Goal: Information Seeking & Learning: Check status

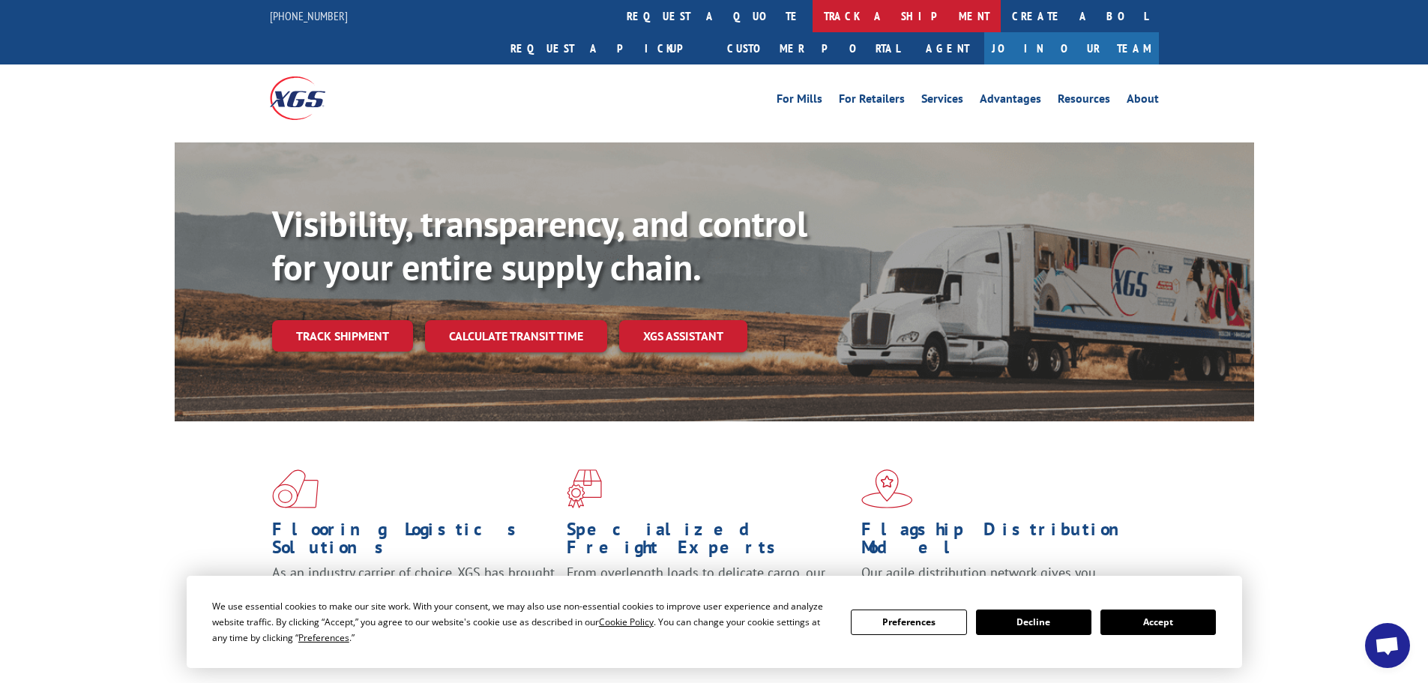
click at [812, 18] on link "track a shipment" at bounding box center [906, 16] width 188 height 32
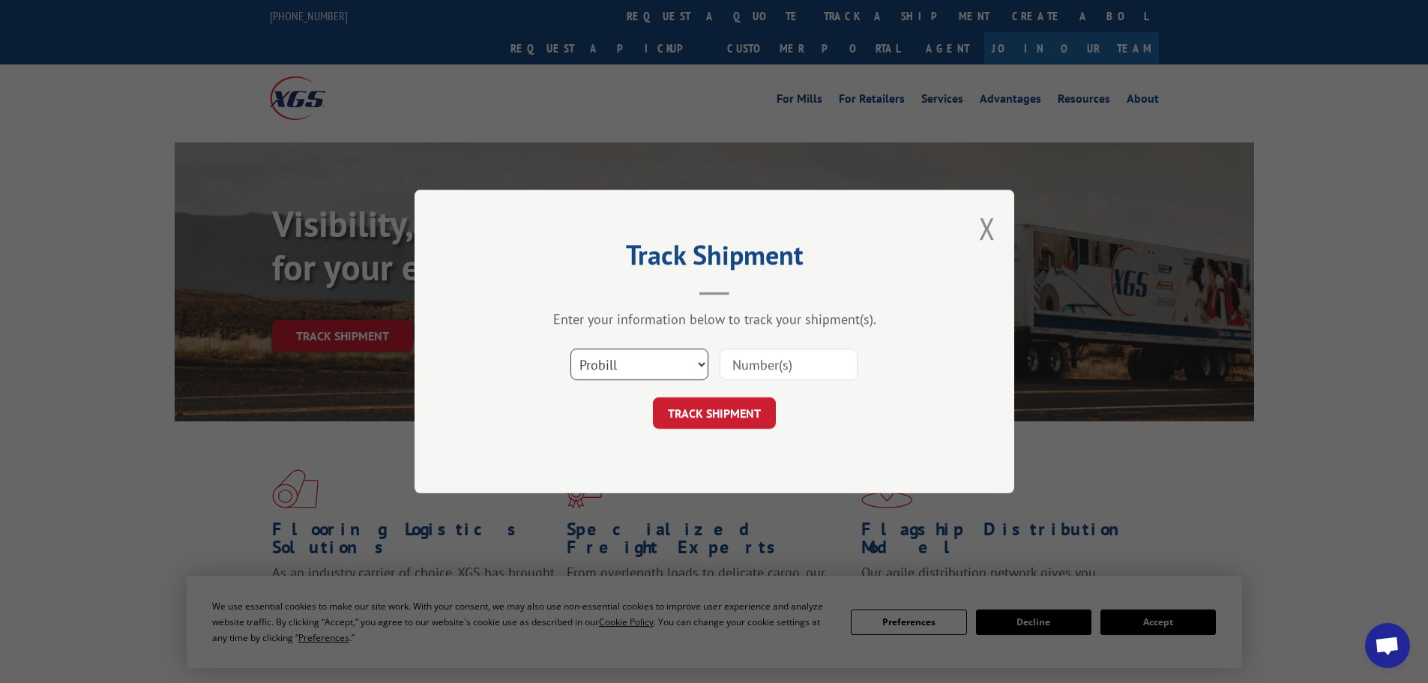
click at [624, 358] on select "Select category... Probill BOL PO" at bounding box center [639, 364] width 138 height 31
select select "bol"
click at [570, 349] on select "Select category... Probill BOL PO" at bounding box center [639, 364] width 138 height 31
click at [753, 358] on input at bounding box center [789, 364] width 138 height 31
paste input "7079719"
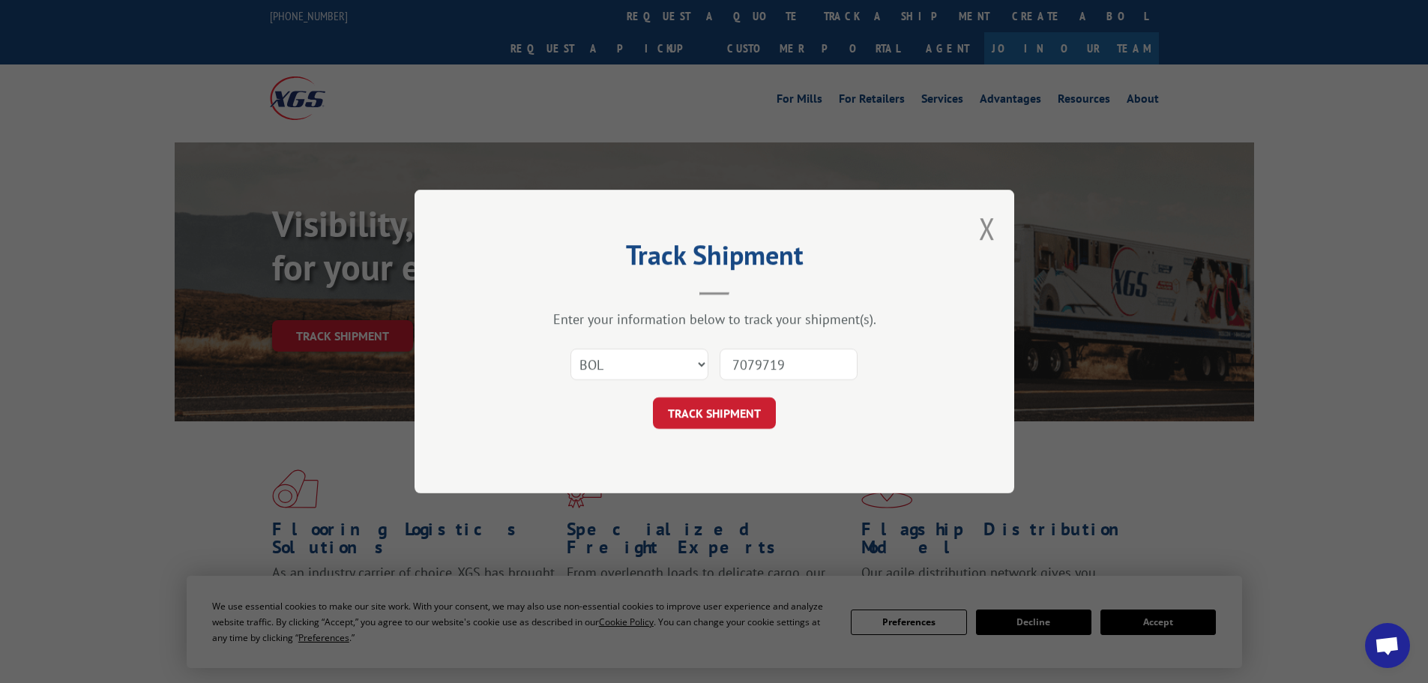
type input "7079719"
click at [653, 397] on button "TRACK SHIPMENT" at bounding box center [714, 412] width 123 height 31
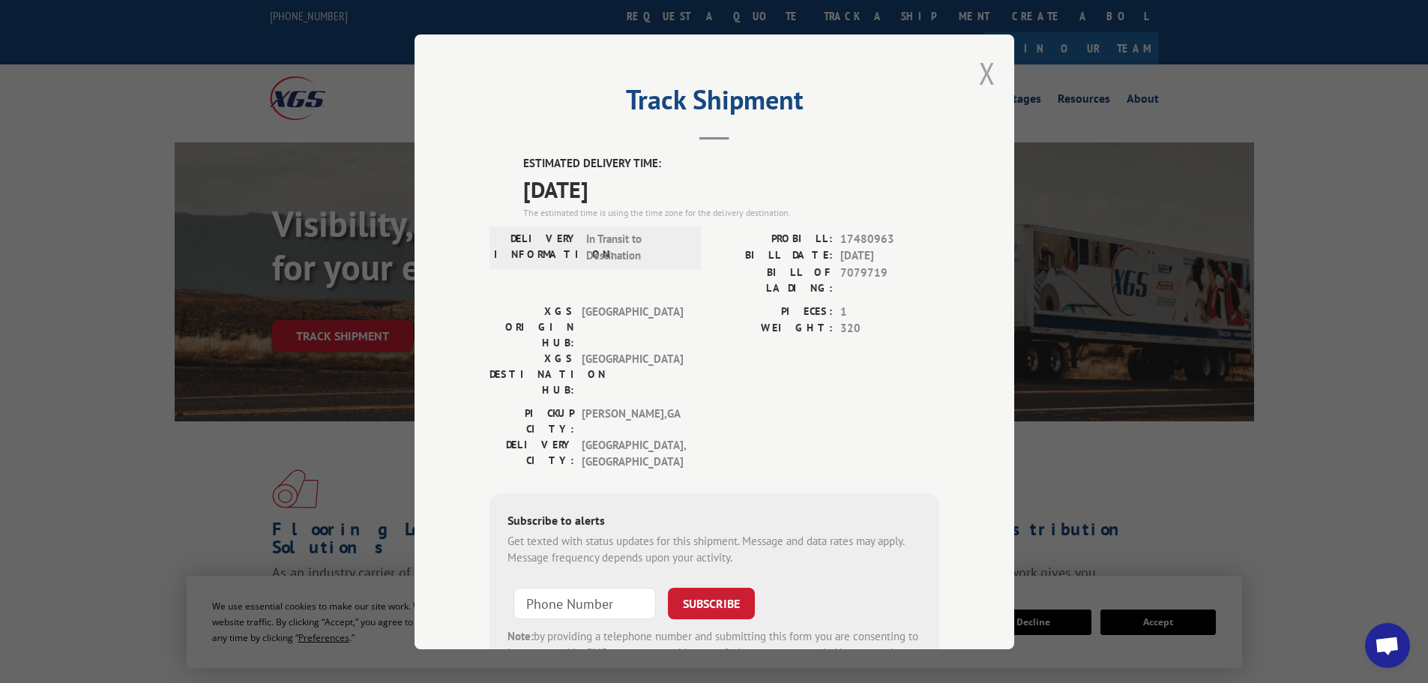
click at [979, 64] on button "Close modal" at bounding box center [987, 73] width 16 height 40
